Goal: Information Seeking & Learning: Learn about a topic

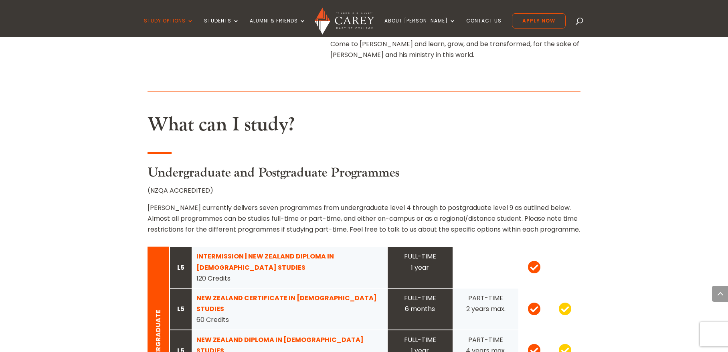
scroll to position [742, 0]
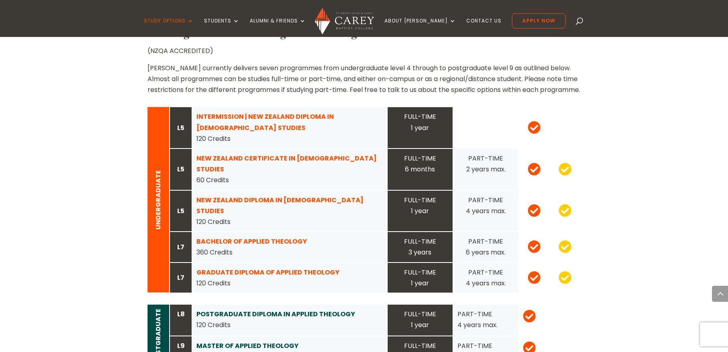
scroll to position [762, 0]
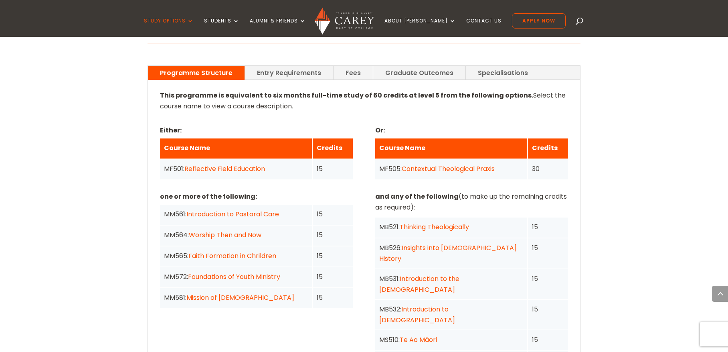
scroll to position [601, 0]
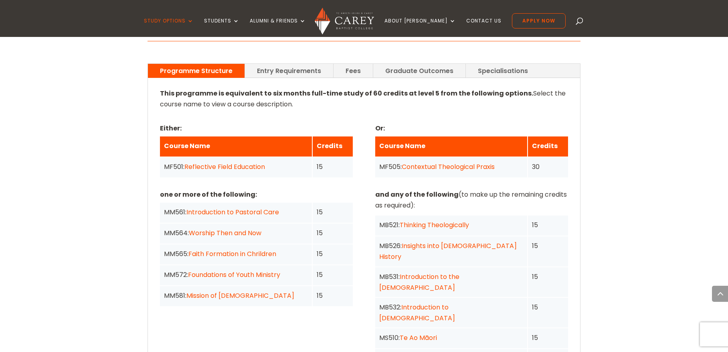
click at [296, 133] on div "This programme is equivalent to six months full-time study of 60 credits at lev…" at bounding box center [364, 275] width 408 height 374
click at [171, 136] on div "This programme is equivalent to six months full-time study of 60 credits at lev…" at bounding box center [364, 275] width 408 height 374
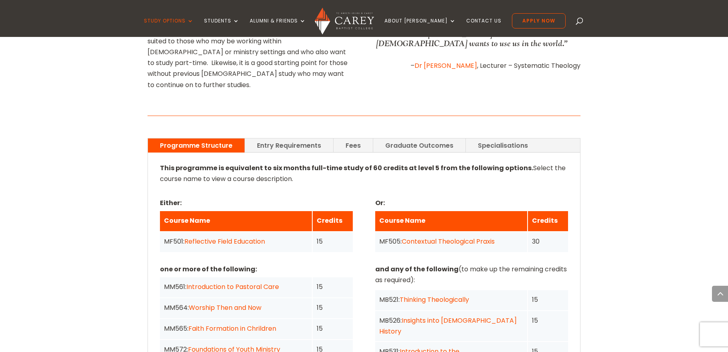
scroll to position [531, 0]
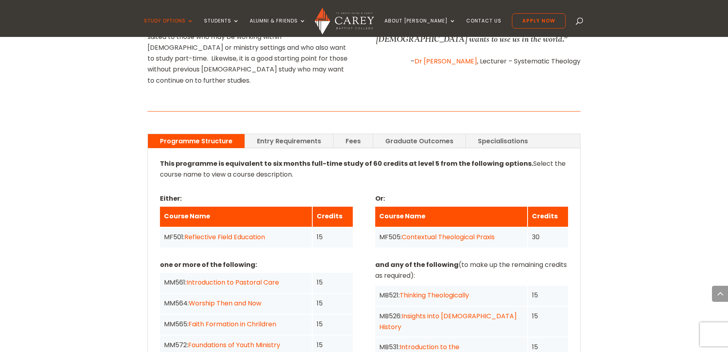
click at [313, 134] on link "Entry Requirements" at bounding box center [289, 141] width 88 height 14
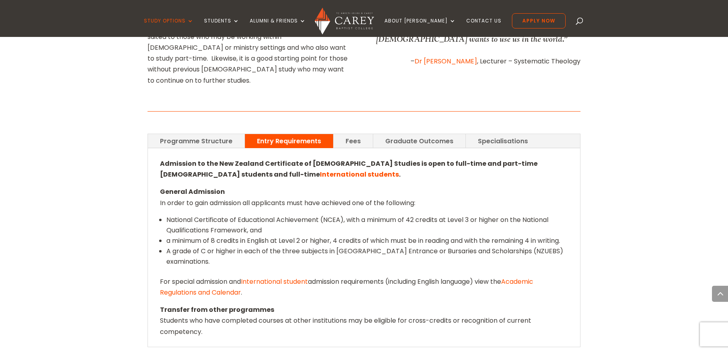
click at [229, 134] on link "Programme Structure" at bounding box center [196, 141] width 97 height 14
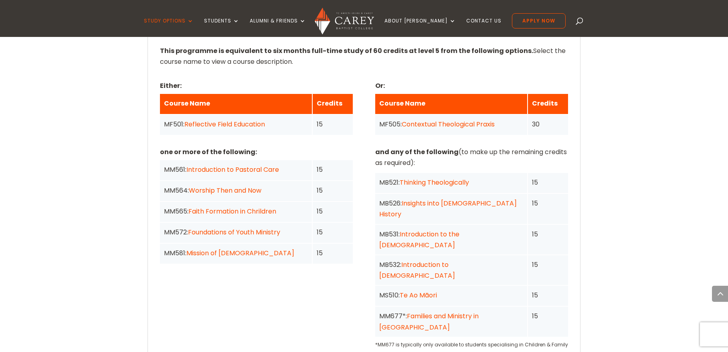
scroll to position [641, 0]
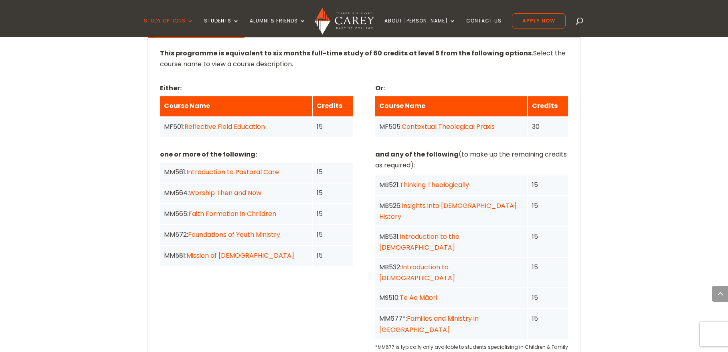
click at [448, 122] on link "Contextual Theological Praxis" at bounding box center [448, 126] width 93 height 9
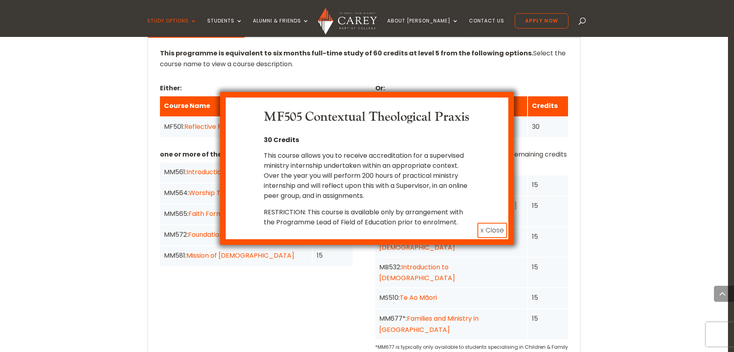
click at [493, 238] on button "x Close" at bounding box center [492, 229] width 30 height 15
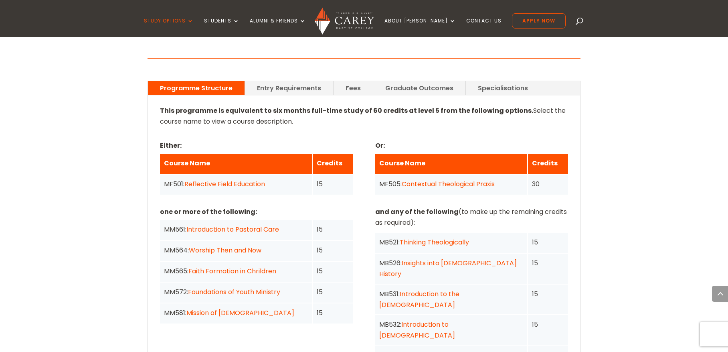
scroll to position [591, 0]
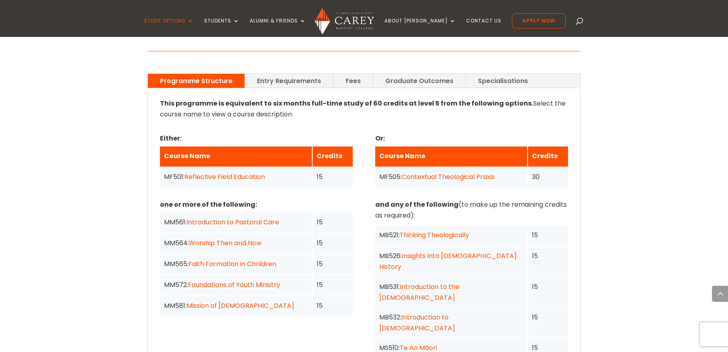
click at [197, 143] on div "This programme is equivalent to six months full-time study of 60 credits at lev…" at bounding box center [364, 285] width 408 height 374
click at [544, 311] on div "15" at bounding box center [548, 316] width 32 height 11
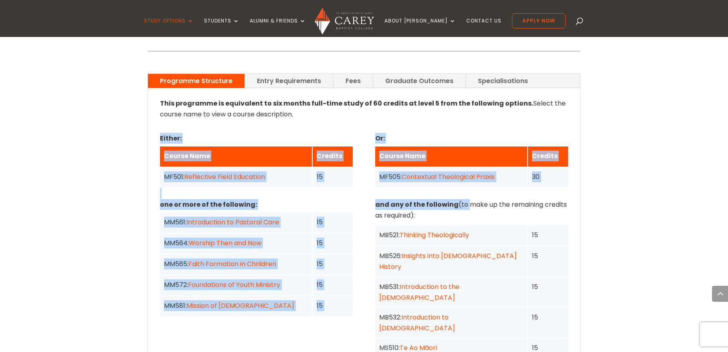
click at [464, 150] on div "This programme is equivalent to six months full-time study of 60 credits at lev…" at bounding box center [364, 285] width 408 height 374
click at [466, 199] on p "and any of the following (to make up the remaining credits as required):" at bounding box center [471, 210] width 193 height 22
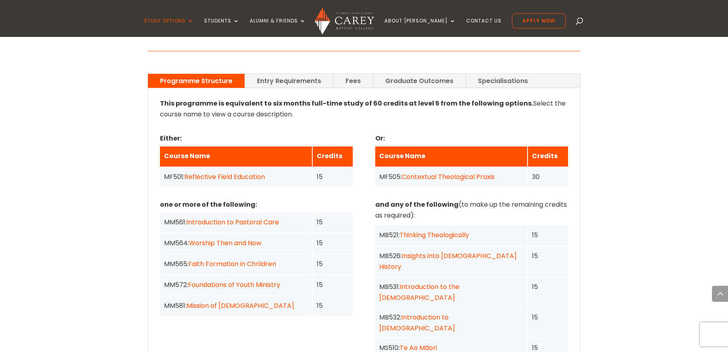
click at [465, 172] on link "Contextual Theological Praxis" at bounding box center [448, 176] width 93 height 9
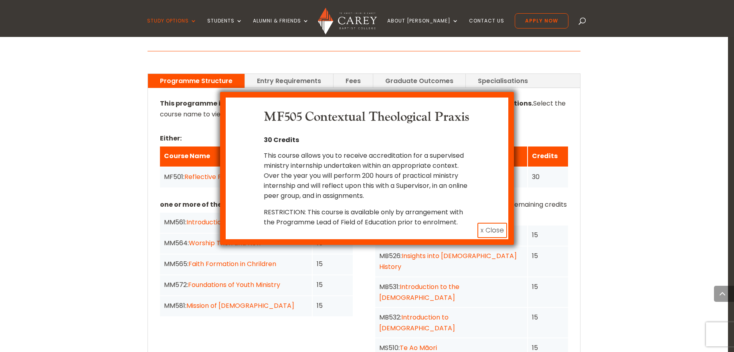
click at [474, 196] on div "MF505 Contextual Theological Praxis 30 Credits This course allows you to receiv…" at bounding box center [367, 167] width 258 height 117
click at [447, 207] on p "This course allows you to receive accreditation for a supervised ministry inter…" at bounding box center [367, 178] width 207 height 57
click at [493, 238] on button "x Close" at bounding box center [492, 229] width 30 height 15
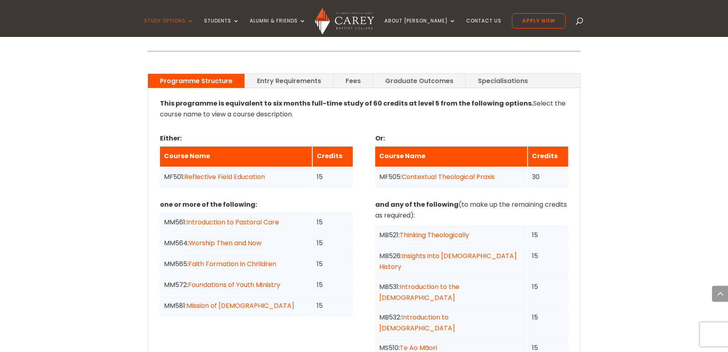
click at [482, 172] on link "Contextual Theological Praxis" at bounding box center [448, 176] width 93 height 9
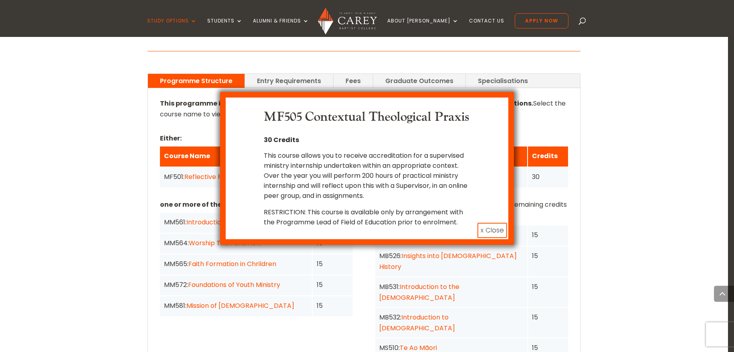
click at [421, 200] on p "This course allows you to receive accreditation for a supervised ministry inter…" at bounding box center [367, 178] width 207 height 57
click at [413, 207] on p "This course allows you to receive accreditation for a supervised ministry inter…" at bounding box center [367, 178] width 207 height 57
click at [412, 207] on p "This course allows you to receive accreditation for a supervised ministry inter…" at bounding box center [367, 178] width 207 height 57
click at [347, 196] on p "This course allows you to receive accreditation for a supervised ministry inter…" at bounding box center [367, 178] width 207 height 57
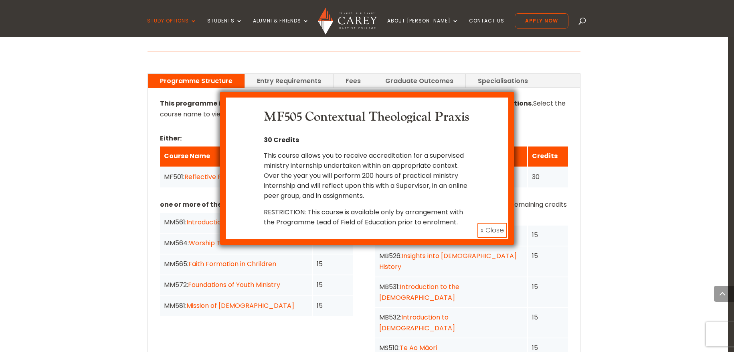
click at [428, 207] on p "This course allows you to receive accreditation for a supervised ministry inter…" at bounding box center [367, 178] width 207 height 57
click at [399, 202] on p "This course allows you to receive accreditation for a supervised ministry inter…" at bounding box center [367, 178] width 207 height 57
click at [305, 196] on p "This course allows you to receive accreditation for a supervised ministry inter…" at bounding box center [367, 178] width 207 height 57
click at [267, 199] on p "This course allows you to receive accreditation for a supervised ministry inter…" at bounding box center [367, 178] width 207 height 57
click at [487, 238] on button "x Close" at bounding box center [492, 229] width 30 height 15
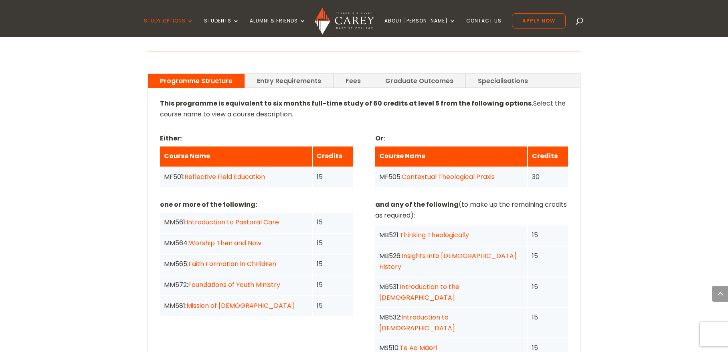
click at [337, 171] on div "15" at bounding box center [333, 176] width 32 height 11
click at [506, 167] on div "MF505: Contextual Theological Praxis" at bounding box center [451, 177] width 152 height 20
click at [481, 229] on div "MB521: Thinking Theologically" at bounding box center [451, 234] width 144 height 11
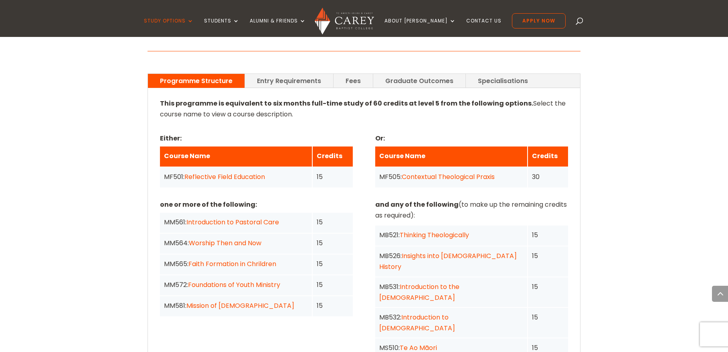
scroll to position [601, 0]
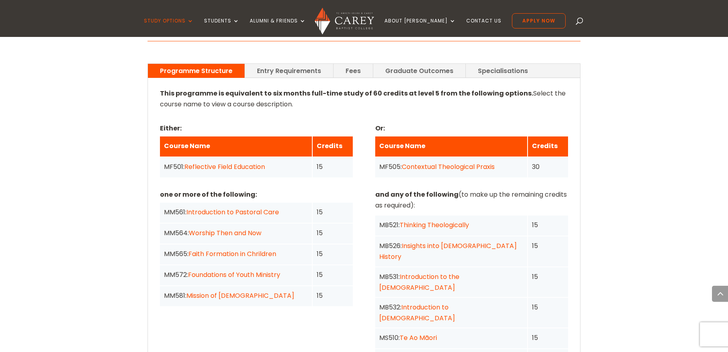
click at [554, 219] on div "15" at bounding box center [548, 224] width 32 height 11
click at [571, 189] on div "This programme is equivalent to six months full-time study of 60 credits at lev…" at bounding box center [364, 275] width 432 height 394
click at [596, 166] on div "Home » Study » NZ Certificate in Christian Studies Programme Outline This progr…" at bounding box center [364, 256] width 728 height 1007
click at [608, 182] on div "Home » Study » NZ Certificate in Christian Studies Programme Outline This progr…" at bounding box center [364, 256] width 728 height 1007
click at [574, 184] on div "This programme is equivalent to six months full-time study of 60 credits at lev…" at bounding box center [364, 275] width 432 height 394
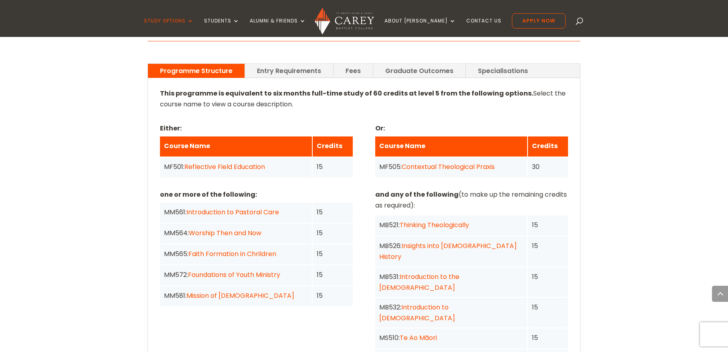
click at [574, 184] on div "This programme is equivalent to six months full-time study of 60 credits at lev…" at bounding box center [364, 275] width 432 height 394
click at [463, 220] on link "Thinking Theologically" at bounding box center [434, 224] width 69 height 9
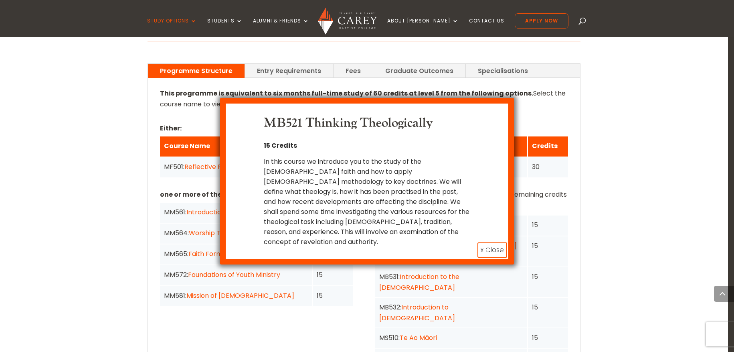
click at [441, 194] on div "In this course we introduce you to the study of the [DEMOGRAPHIC_DATA] faith an…" at bounding box center [367, 201] width 207 height 90
click at [487, 242] on button "x Close" at bounding box center [492, 249] width 30 height 15
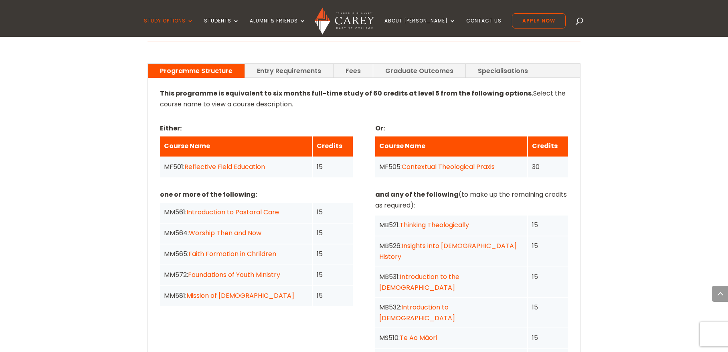
click at [459, 272] on link "Introduction to the [DEMOGRAPHIC_DATA]" at bounding box center [419, 282] width 80 height 20
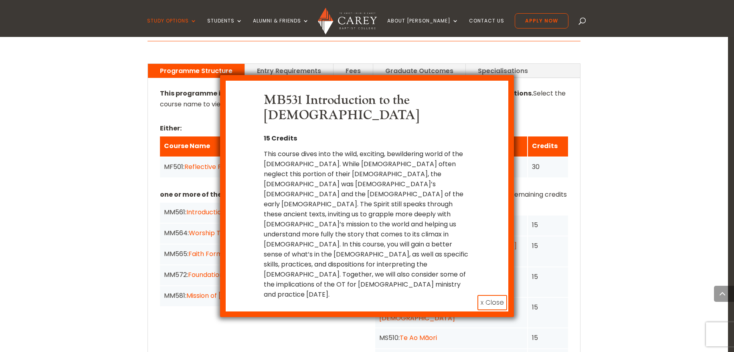
click at [485, 244] on div "MB531 Introduction to the Old Testament 15 Credits This course dives into the w…" at bounding box center [367, 196] width 258 height 206
click at [456, 241] on div "This course dives into the wild, exciting, bewildering world of the [DEMOGRAPHI…" at bounding box center [367, 224] width 207 height 150
click at [493, 295] on button "x Close" at bounding box center [492, 302] width 30 height 15
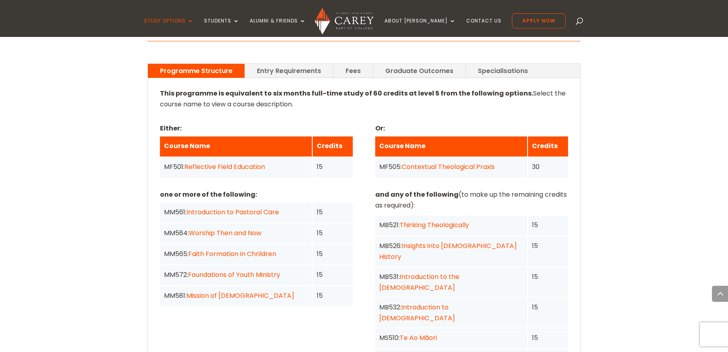
click at [455, 302] on link "Introduction to [DEMOGRAPHIC_DATA]" at bounding box center [417, 312] width 76 height 20
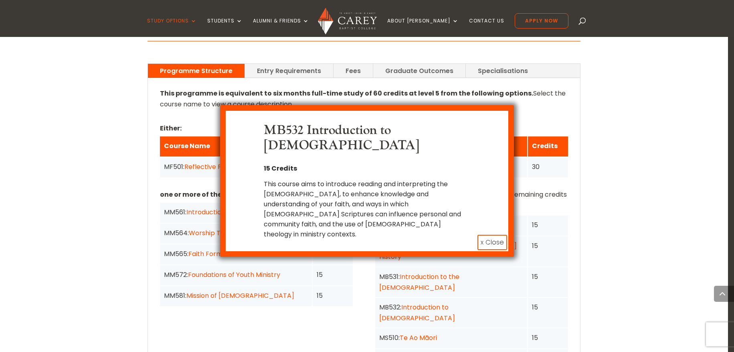
click at [443, 189] on div "This course aims to introduce reading and interpreting the [DEMOGRAPHIC_DATA], …" at bounding box center [367, 209] width 207 height 60
click at [489, 235] on button "x Close" at bounding box center [492, 242] width 30 height 15
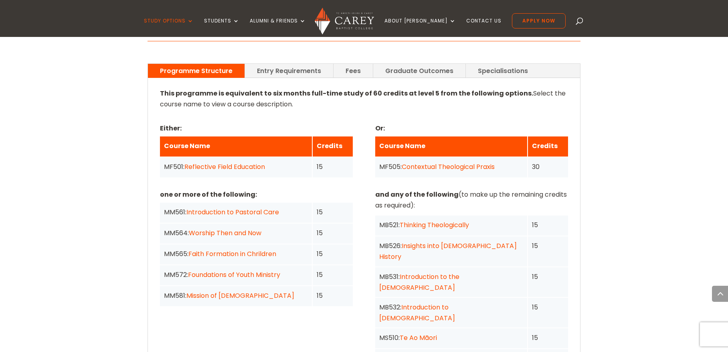
click at [368, 204] on div "one or more of the following: MM561: Introduction to Pastoral Care 15 MM564: Wo…" at bounding box center [364, 295] width 408 height 215
click at [332, 140] on div "Credits" at bounding box center [333, 145] width 32 height 11
click at [534, 140] on div "Credits" at bounding box center [548, 145] width 32 height 11
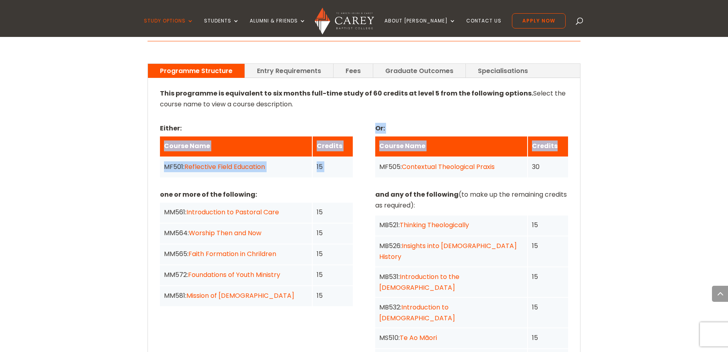
drag, startPoint x: 561, startPoint y: 93, endPoint x: 148, endPoint y: 86, distance: 413.0
click at [148, 86] on div "This programme is equivalent to six months full-time study of 60 credits at lev…" at bounding box center [364, 275] width 432 height 394
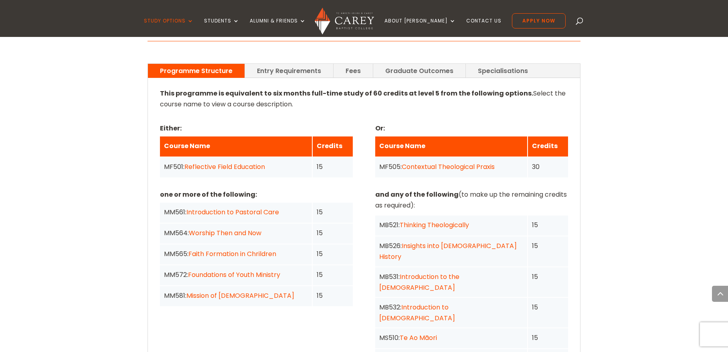
click at [336, 189] on div "one or more of the following: MM561: Introduction to Pastoral Care 15 MM564: Wo…" at bounding box center [256, 247] width 193 height 117
click at [614, 122] on div "Home » Study » NZ Certificate in Christian Studies Programme Outline This progr…" at bounding box center [364, 256] width 728 height 1007
click at [616, 144] on div "Home » Study » NZ Certificate in Christian Studies Programme Outline This progr…" at bounding box center [364, 256] width 728 height 1007
click at [616, 153] on div "Home » Study » NZ Certificate in Christian Studies Programme Outline This progr…" at bounding box center [364, 256] width 728 height 1007
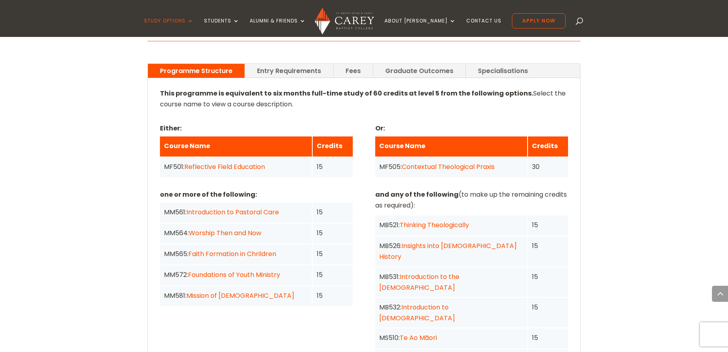
click at [578, 138] on div "This programme is equivalent to six months full-time study of 60 credits at lev…" at bounding box center [364, 275] width 432 height 394
click at [637, 175] on div "Home » Study » NZ Certificate in Christian Studies Programme Outline This progr…" at bounding box center [364, 256] width 728 height 1007
click at [654, 183] on div "Home » Study » NZ Certificate in Christian Studies Programme Outline This progr…" at bounding box center [364, 256] width 728 height 1007
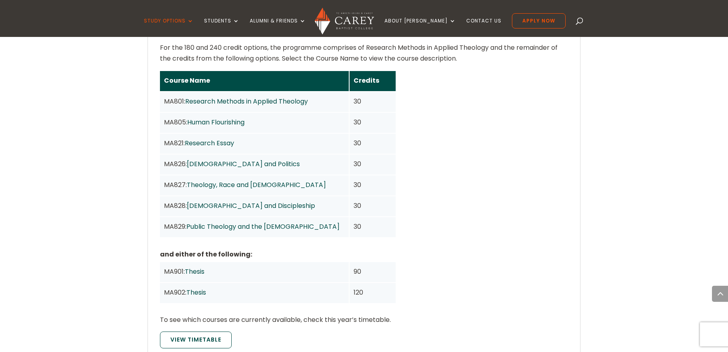
scroll to position [671, 0]
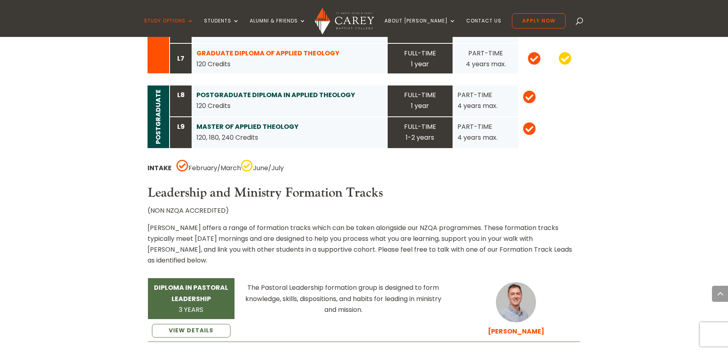
scroll to position [982, 0]
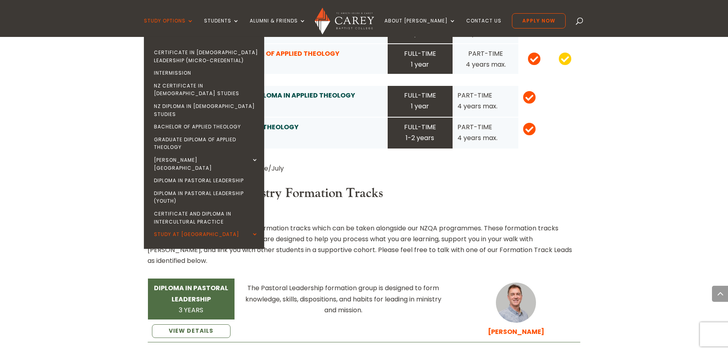
drag, startPoint x: 309, startPoint y: 206, endPoint x: 262, endPoint y: 220, distance: 49.3
click at [262, 220] on ul "Certificate in Christian Leadership (Micro-credential) Intermission NZ Certific…" at bounding box center [204, 143] width 120 height 212
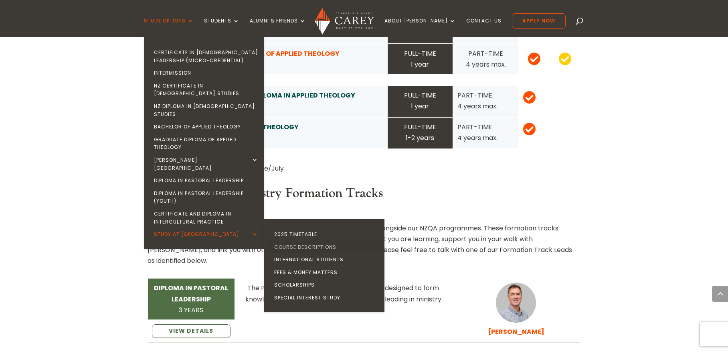
click at [320, 241] on link "Course Descriptions" at bounding box center [326, 247] width 120 height 13
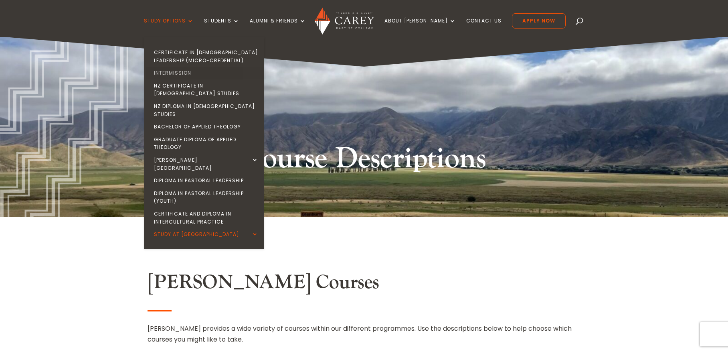
click at [198, 68] on link "Intermission" at bounding box center [206, 73] width 120 height 13
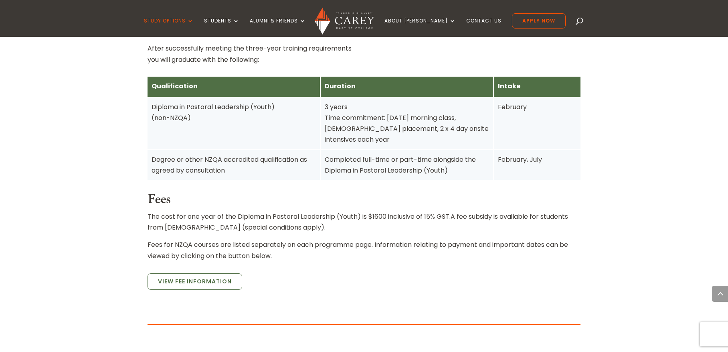
scroll to position [511, 0]
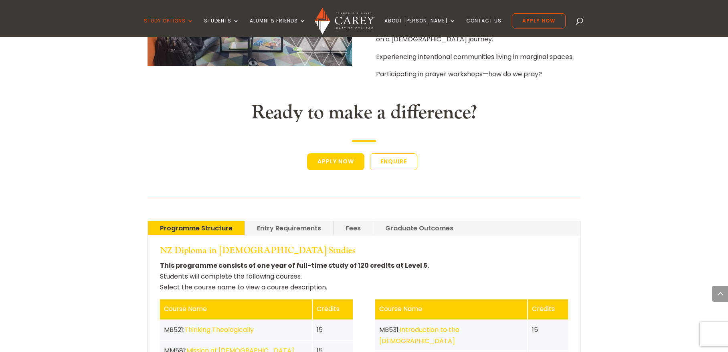
scroll to position [1553, 0]
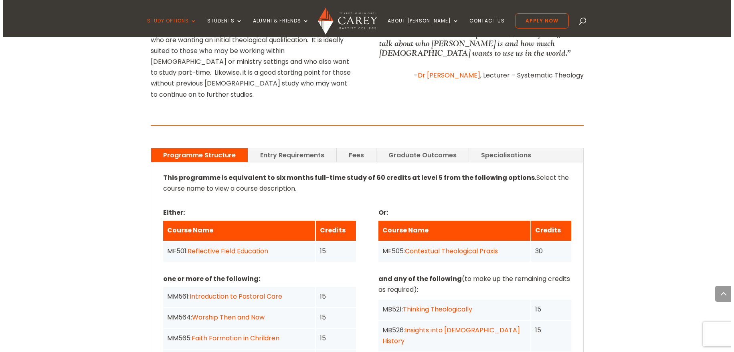
scroll to position [551, 0]
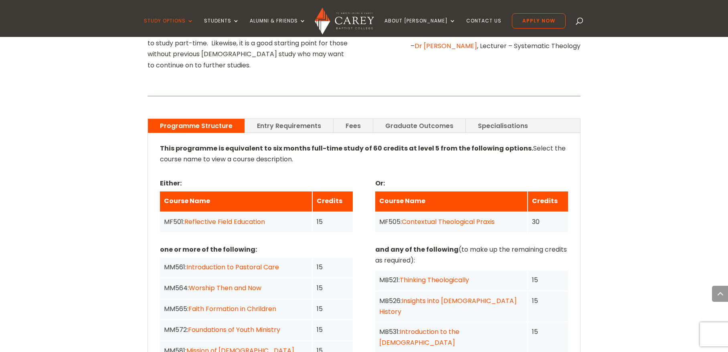
click at [241, 217] on link "Reflective Field Education" at bounding box center [224, 221] width 81 height 9
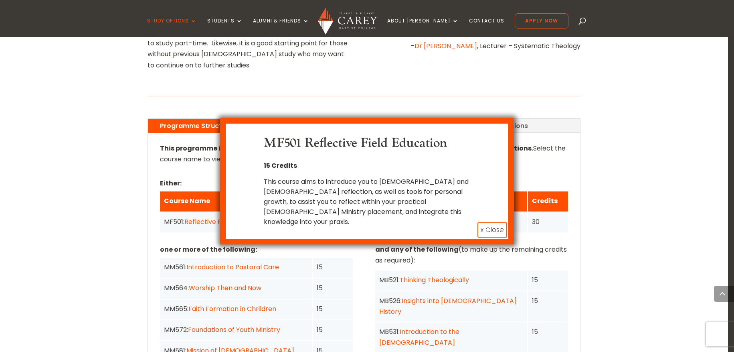
click at [382, 166] on p "15 Credits" at bounding box center [367, 165] width 207 height 10
click at [465, 171] on div "MF501 Reflective Field Education 15 Credits This course aims to introduce you t…" at bounding box center [367, 180] width 207 height 91
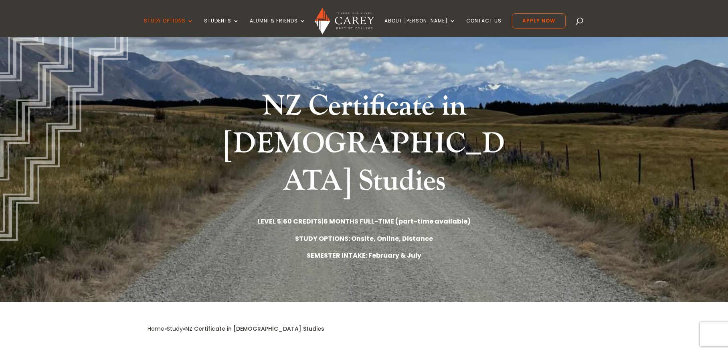
scroll to position [150, 0]
